Goal: Use online tool/utility: Use online tool/utility

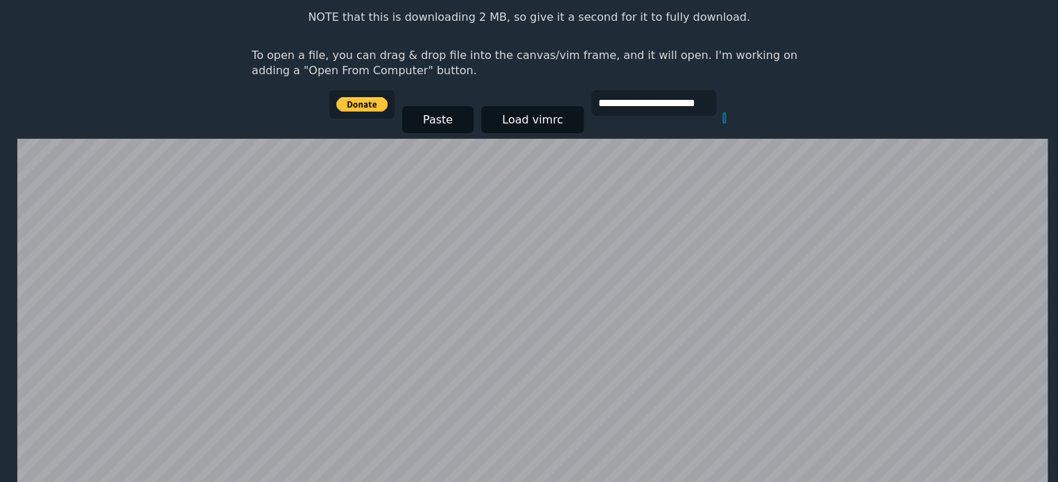
scroll to position [164, 0]
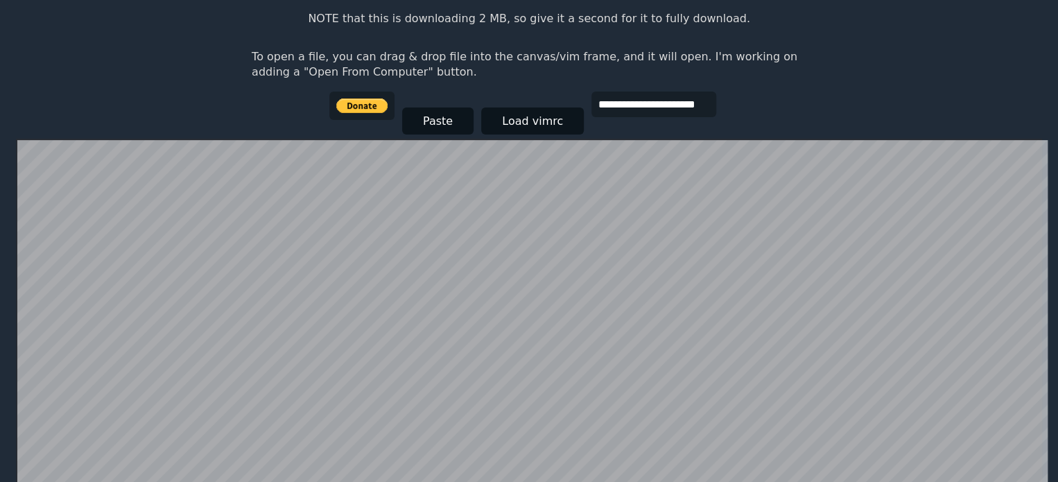
click at [26, 139] on div at bounding box center [529, 364] width 1026 height 450
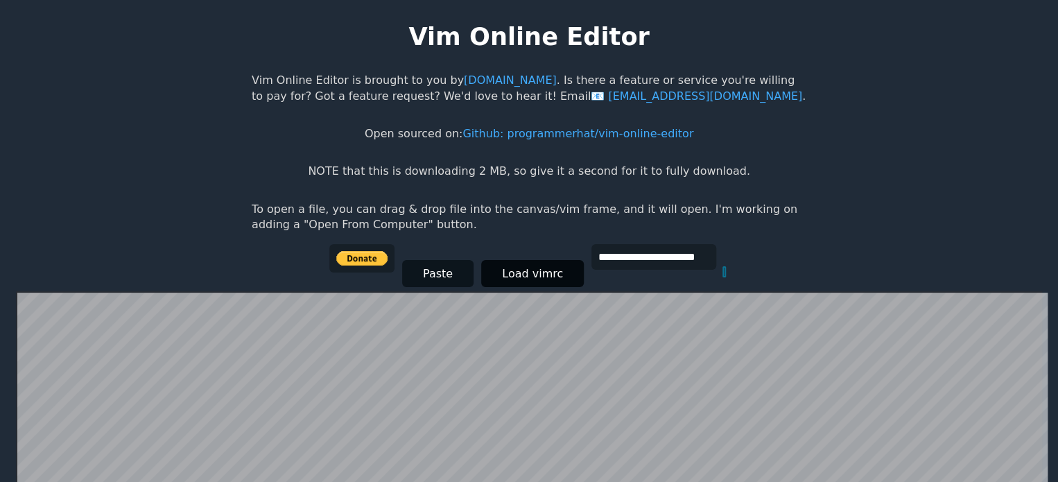
scroll to position [4, 0]
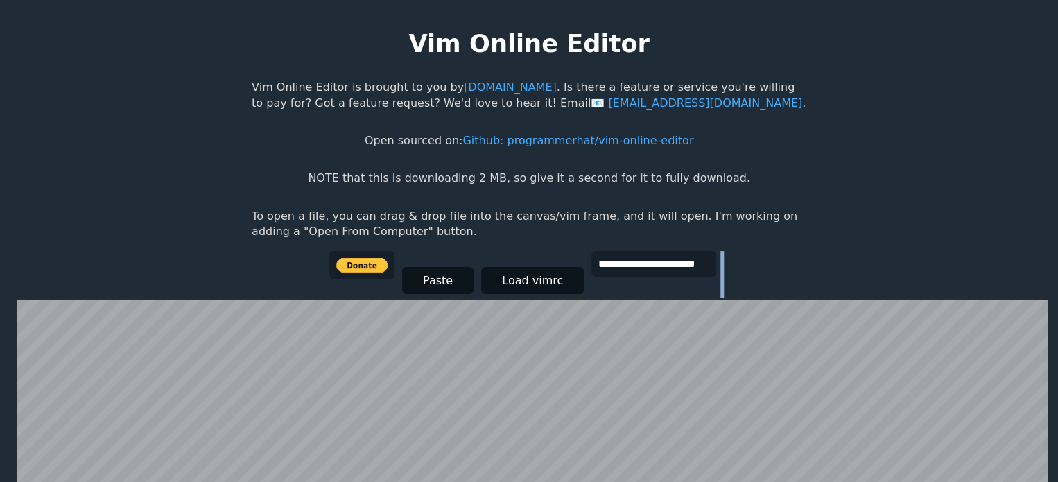
drag, startPoint x: 728, startPoint y: 277, endPoint x: 722, endPoint y: 281, distance: 7.1
click at [722, 281] on div "**********" at bounding box center [529, 274] width 400 height 47
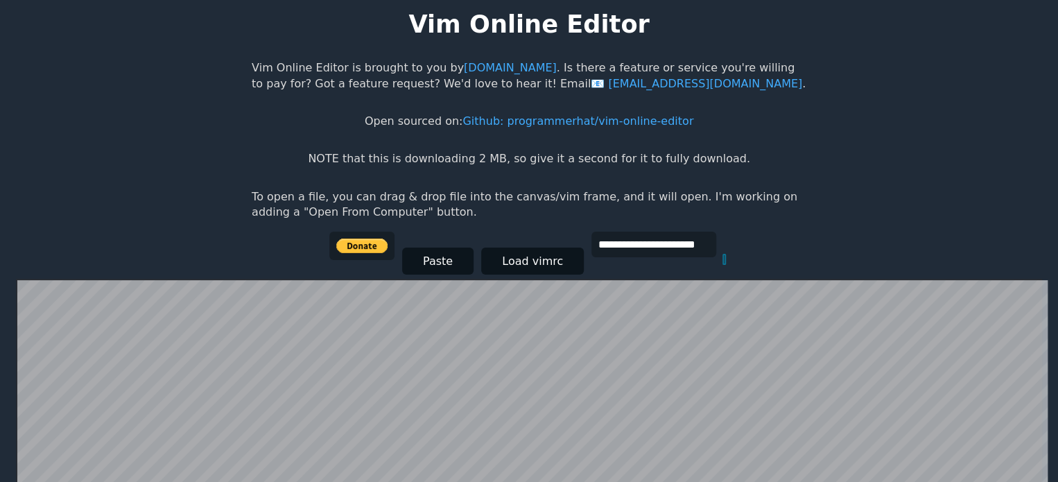
scroll to position [0, 0]
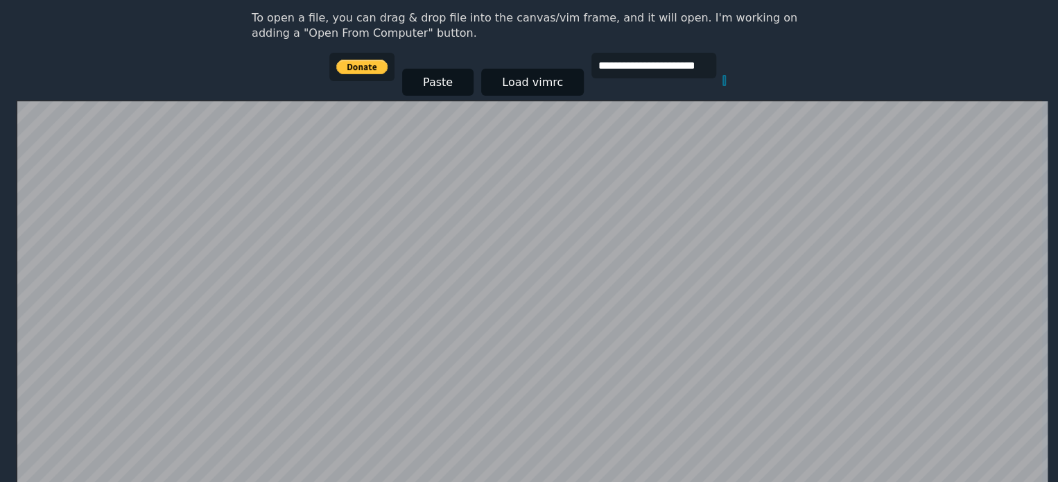
scroll to position [269, 0]
